Goal: Task Accomplishment & Management: Manage account settings

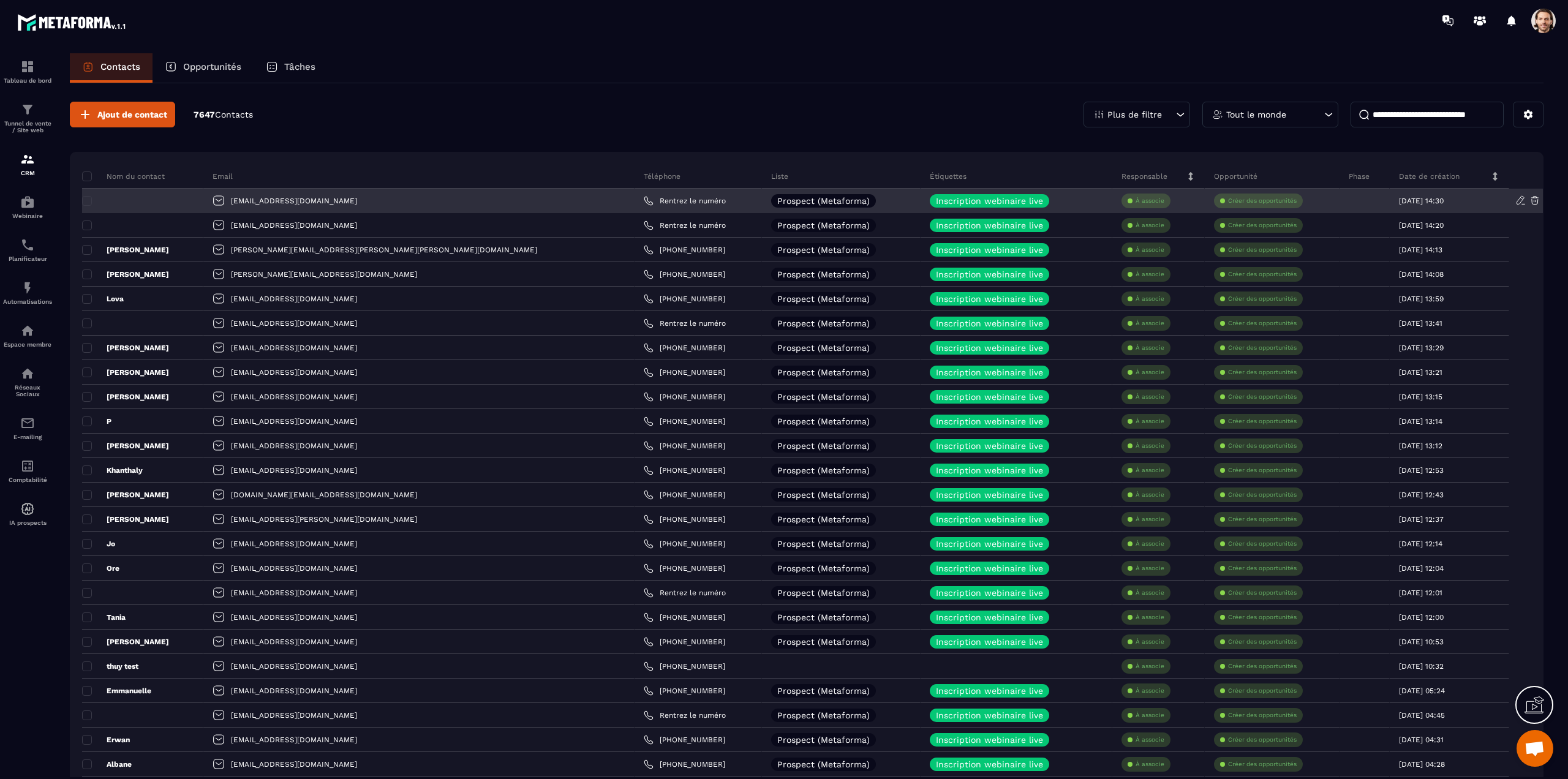
click at [1537, 200] on icon at bounding box center [1535, 200] width 11 height 11
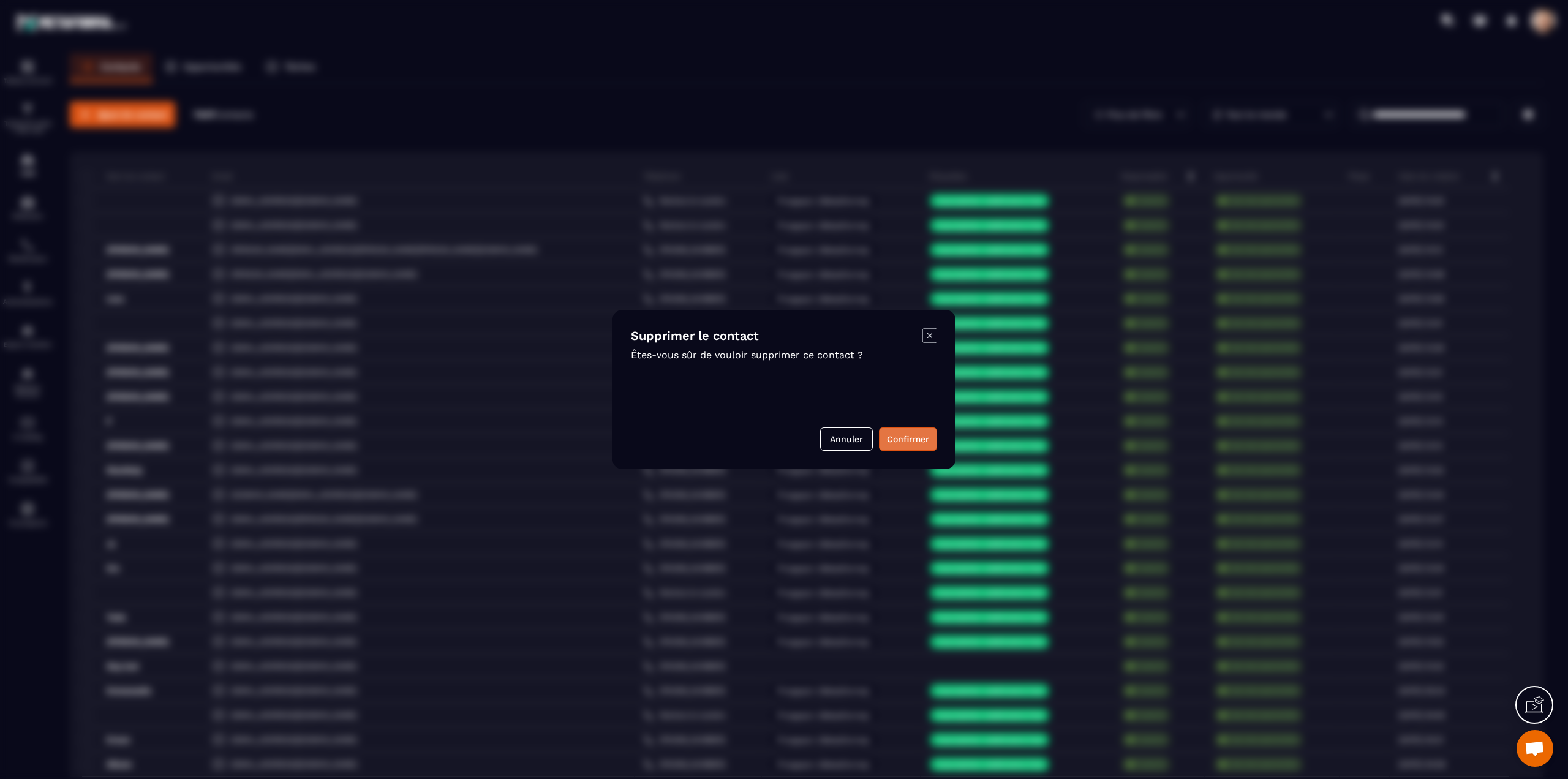
click at [921, 434] on button "Confirmer" at bounding box center [908, 439] width 58 height 23
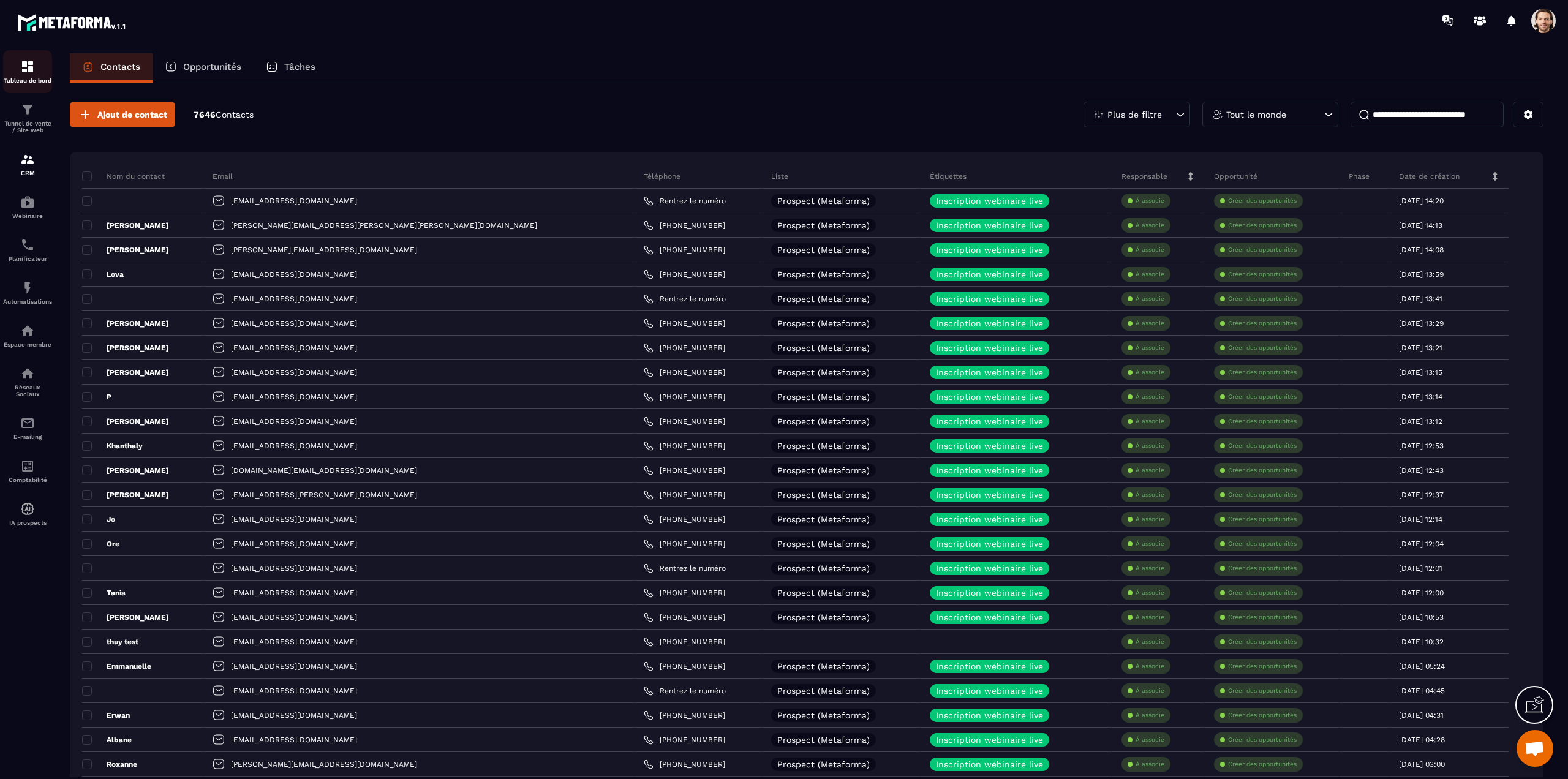
click at [22, 61] on img at bounding box center [28, 67] width 15 height 15
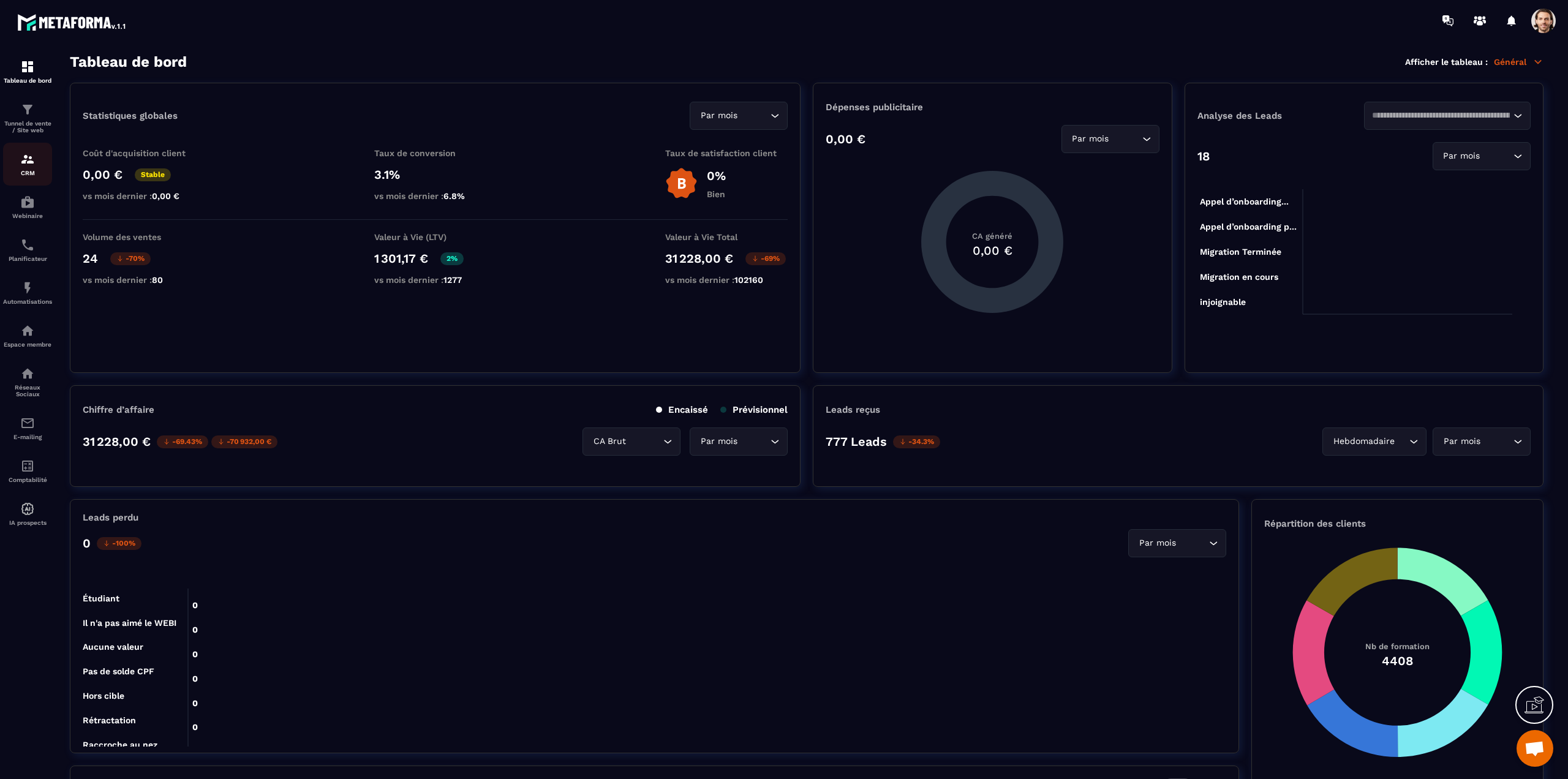
click at [30, 166] on img at bounding box center [28, 159] width 15 height 15
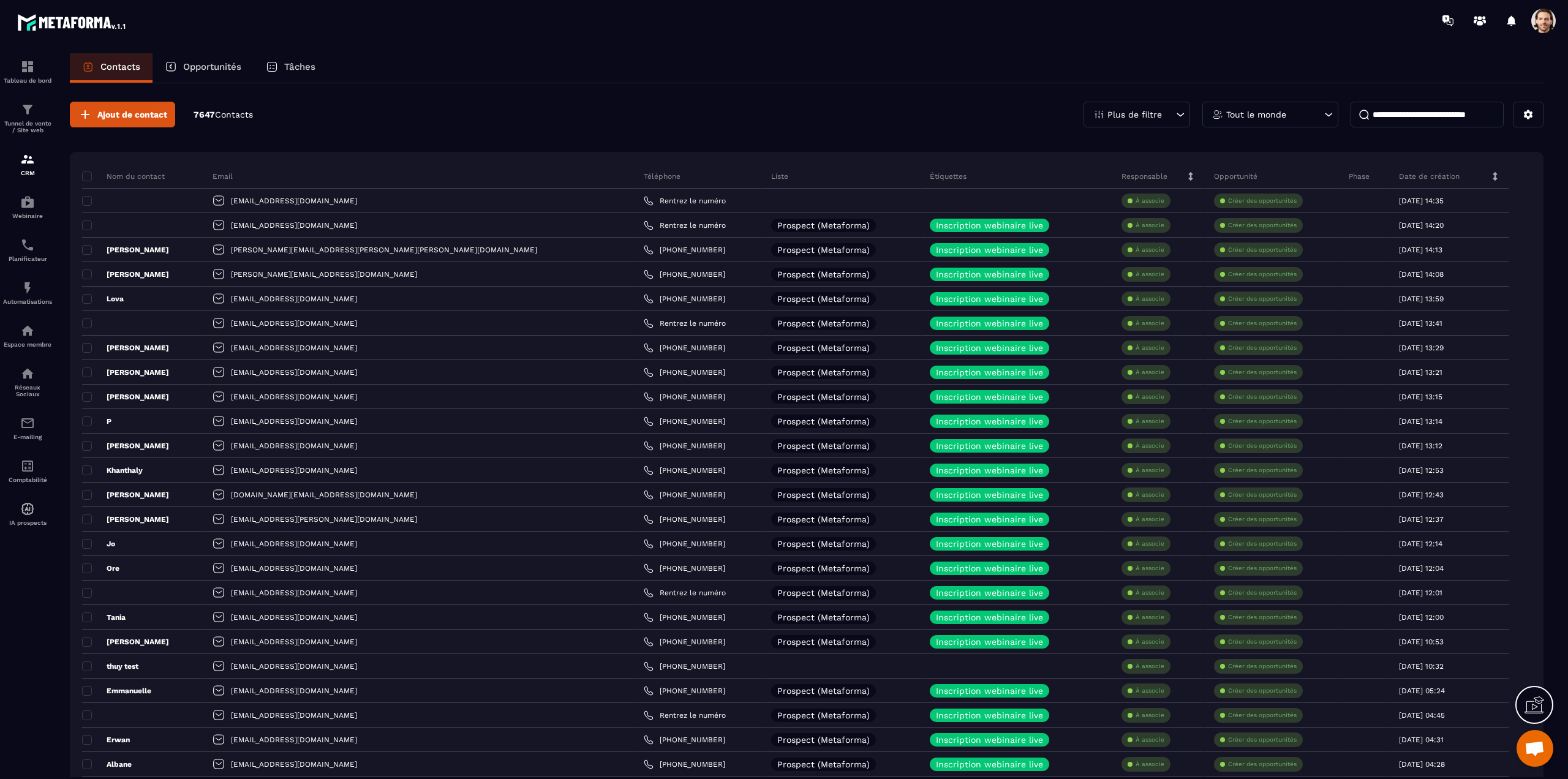
click at [585, 102] on div "Ajout de contact 7647 Contacts Plus de filtre Tout le monde" at bounding box center [807, 114] width 1474 height 26
click at [1542, 22] on span at bounding box center [1544, 20] width 24 height 24
click at [1537, 23] on span at bounding box center [1544, 20] width 24 height 24
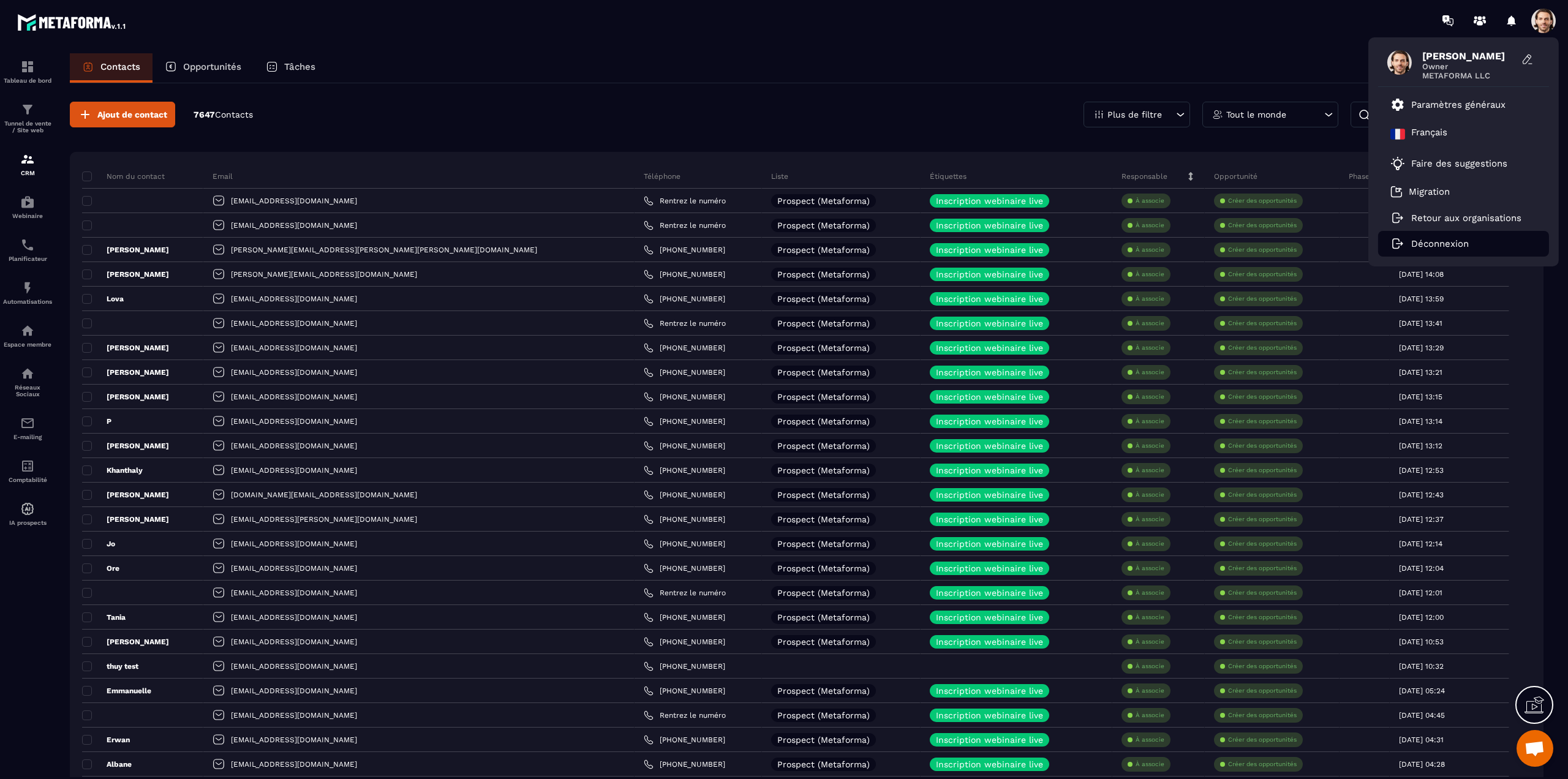
click at [1435, 240] on p "Déconnexion" at bounding box center [1440, 244] width 57 height 11
